Goal: Check status: Check status

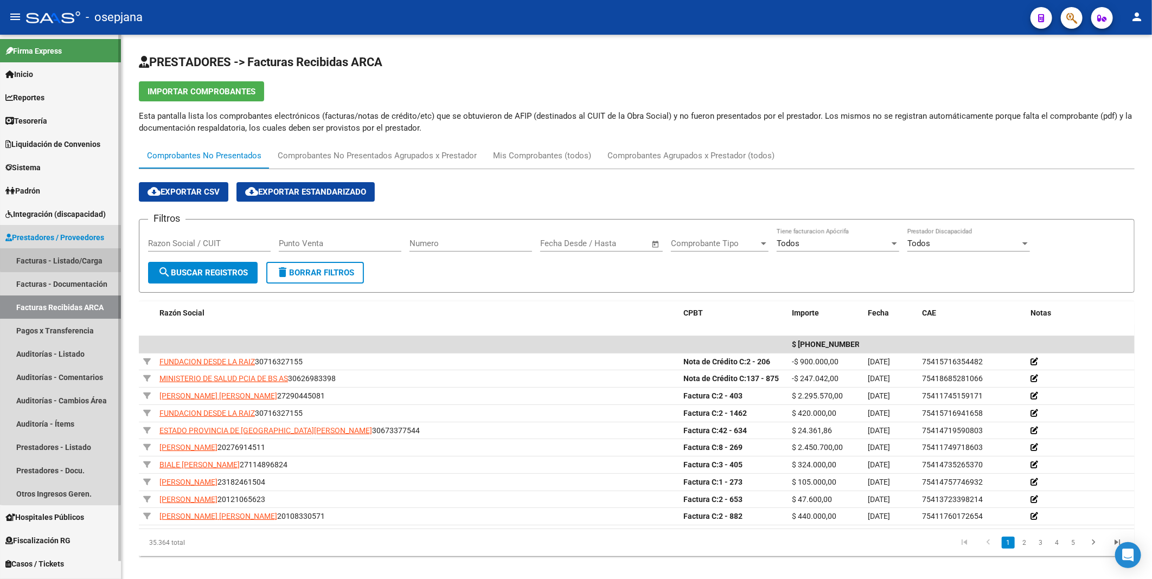
click at [61, 259] on link "Facturas - Listado/Carga" at bounding box center [60, 260] width 121 height 23
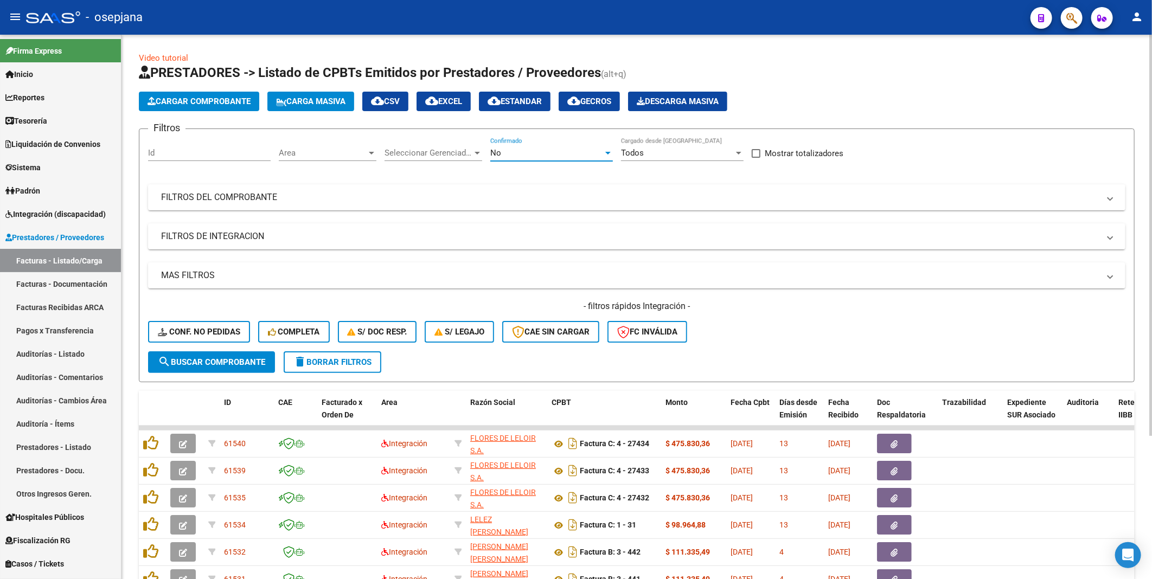
click at [505, 149] on div "No" at bounding box center [546, 153] width 113 height 10
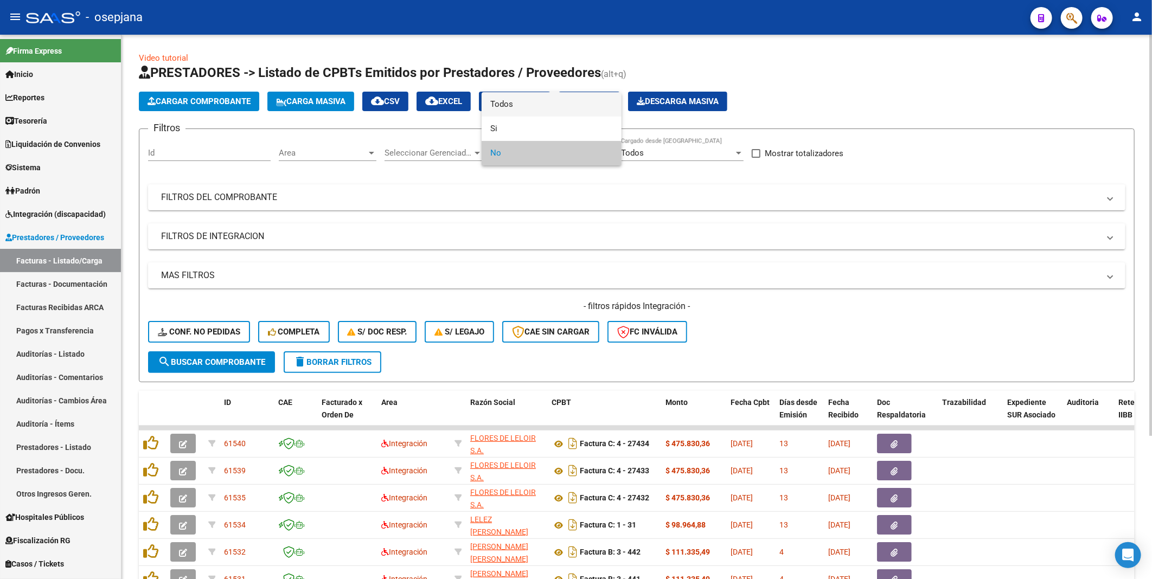
click at [500, 100] on span "Todos" at bounding box center [551, 104] width 123 height 24
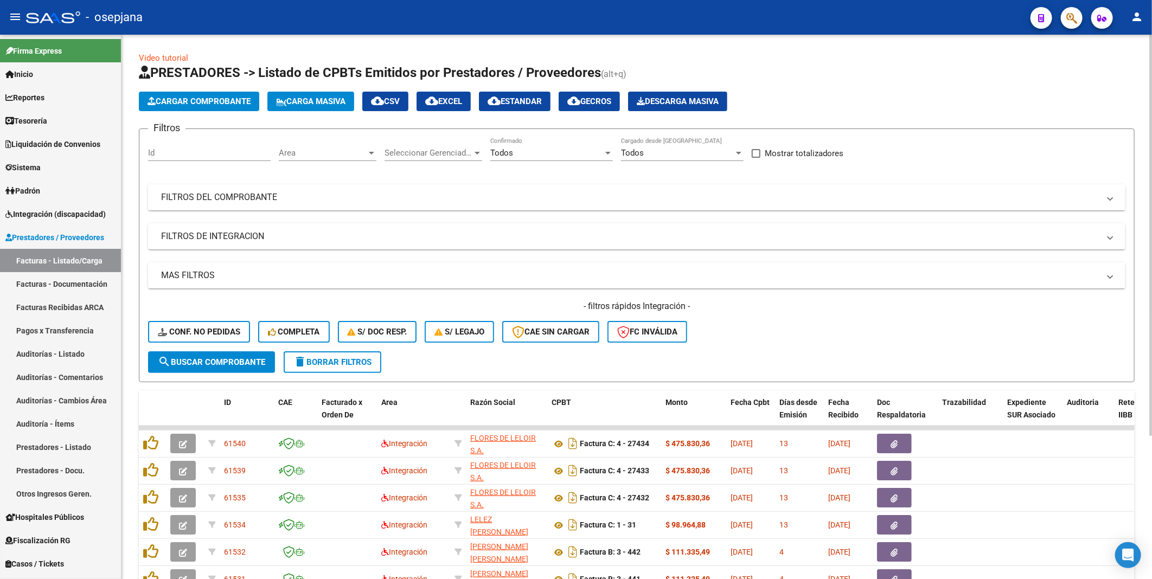
click at [290, 193] on mat-panel-title "FILTROS DEL COMPROBANTE" at bounding box center [630, 197] width 938 height 12
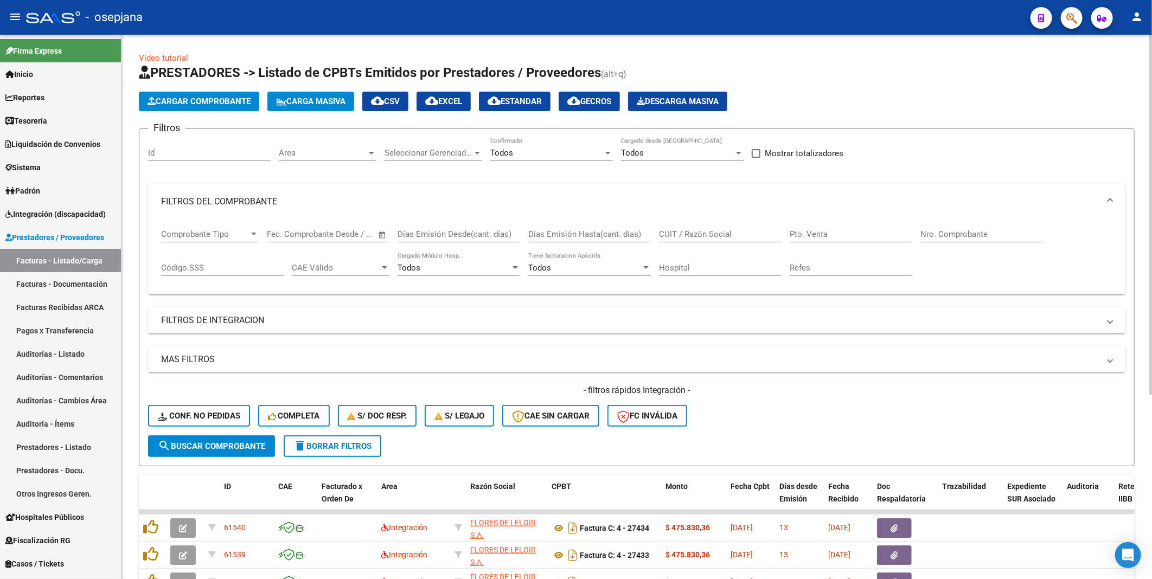
click at [661, 234] on input "CUIT / Razón Social" at bounding box center [720, 234] width 123 height 10
paste input "P30626983398A"
click at [663, 231] on input "P30626983398A" at bounding box center [720, 234] width 123 height 10
click at [723, 237] on input "30626983398A" at bounding box center [720, 234] width 123 height 10
type input "30626983398"
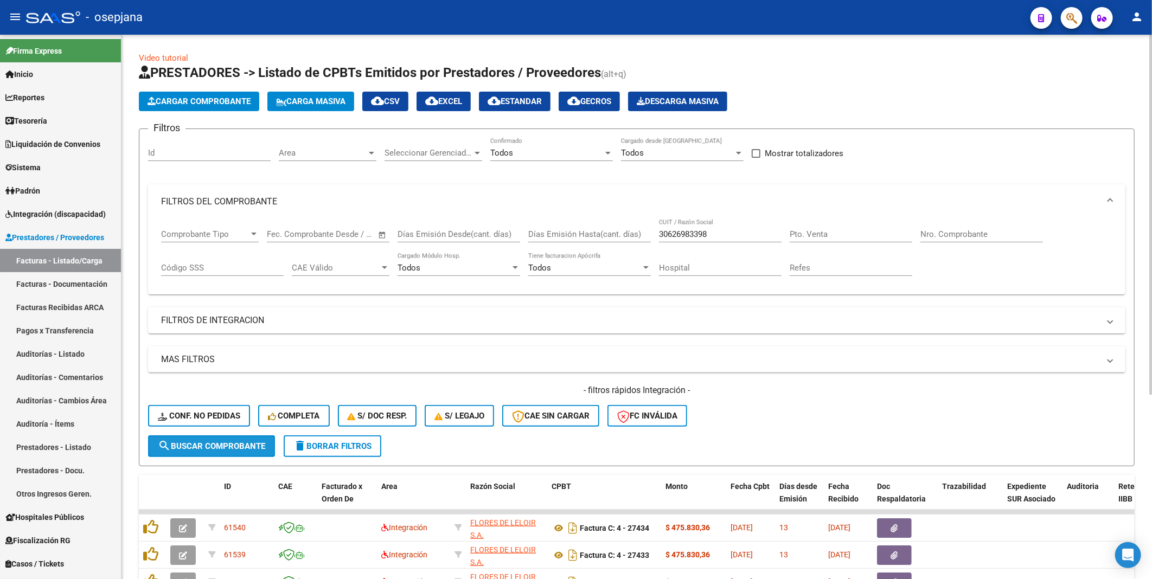
click at [218, 446] on span "search Buscar Comprobante" at bounding box center [211, 447] width 107 height 10
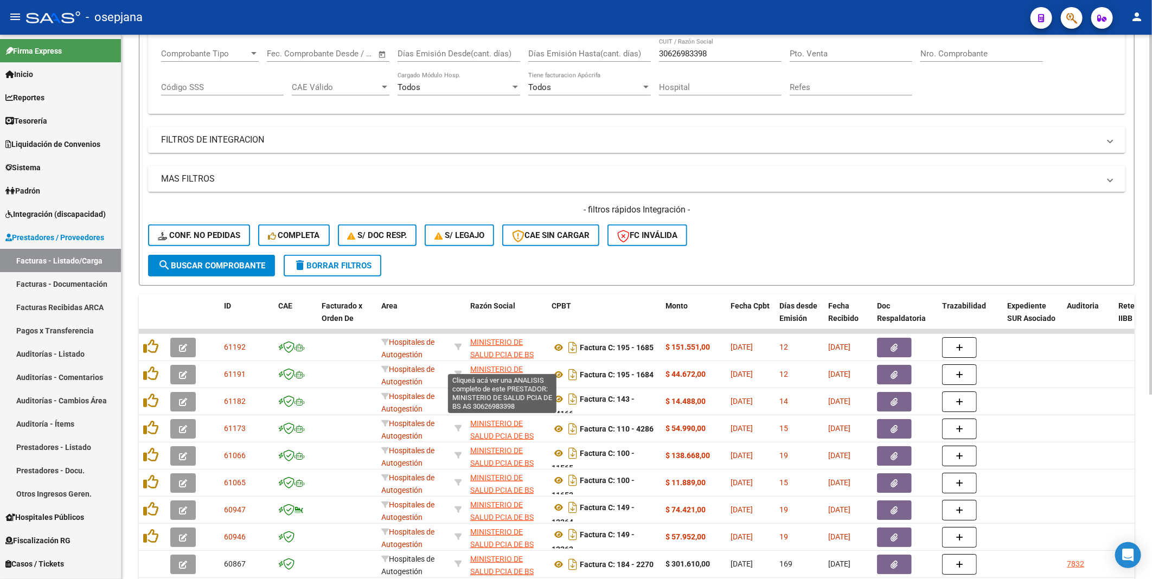
scroll to position [120, 0]
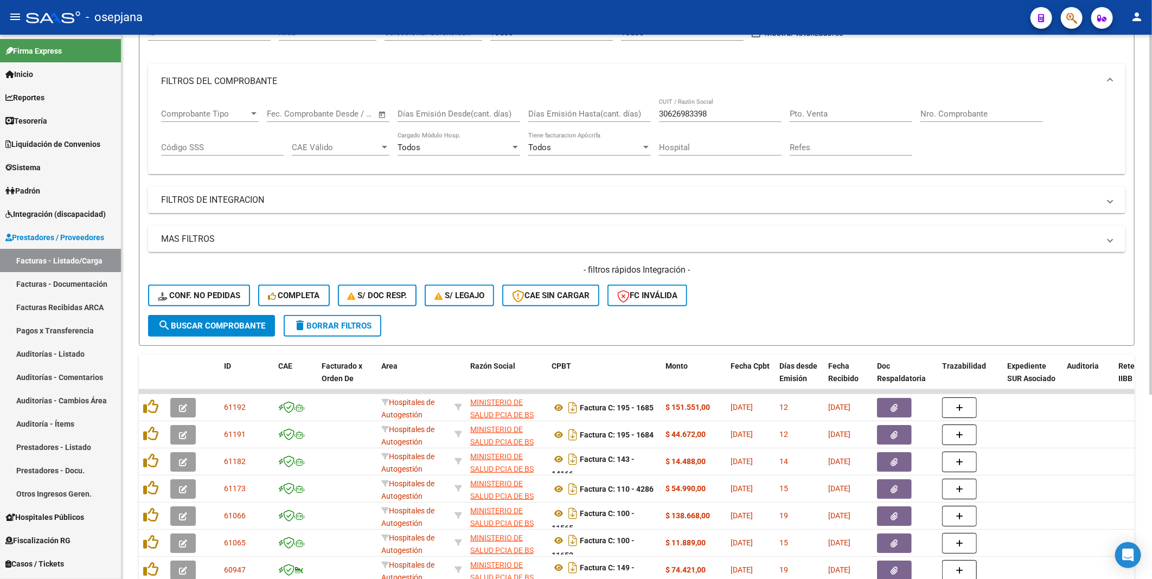
click at [926, 112] on input "Nro. Comprobante" at bounding box center [981, 114] width 123 height 10
type input "3880"
click at [218, 317] on button "search Buscar Comprobante" at bounding box center [211, 326] width 127 height 22
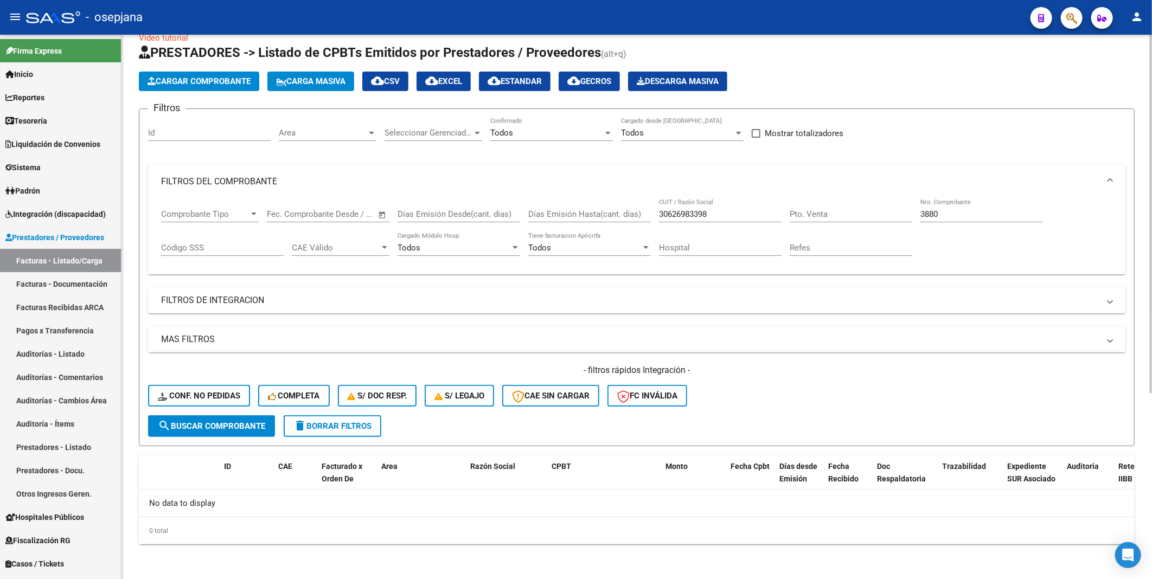
scroll to position [18, 0]
